Goal: Task Accomplishment & Management: Use online tool/utility

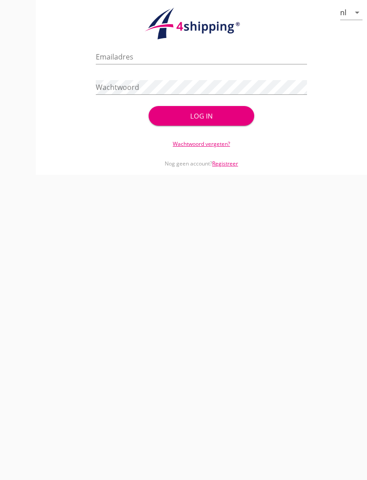
click at [140, 48] on div "Emailadres" at bounding box center [201, 58] width 211 height 29
click at [127, 45] on div "Emailadres" at bounding box center [201, 58] width 211 height 29
click at [125, 56] on input "Emailadres" at bounding box center [201, 57] width 211 height 14
type input "[EMAIL_ADDRESS][DOMAIN_NAME]"
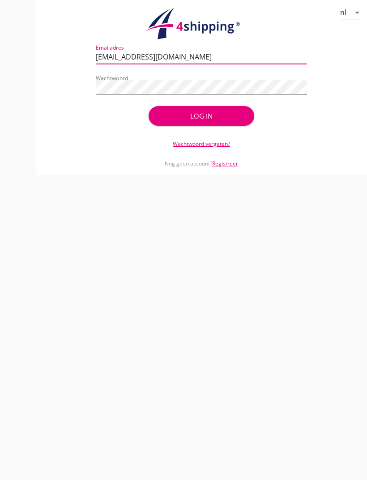
click at [201, 116] on button "Log in" at bounding box center [202, 116] width 106 height 20
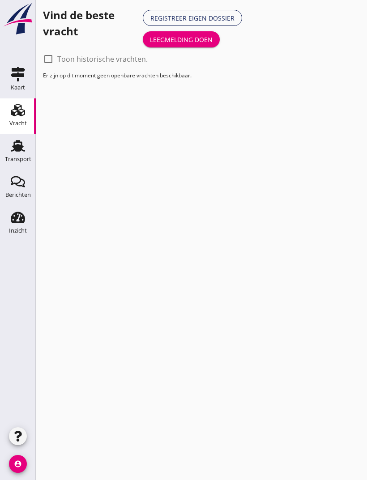
click at [18, 145] on use at bounding box center [18, 146] width 14 height 12
